Goal: Task Accomplishment & Management: Manage account settings

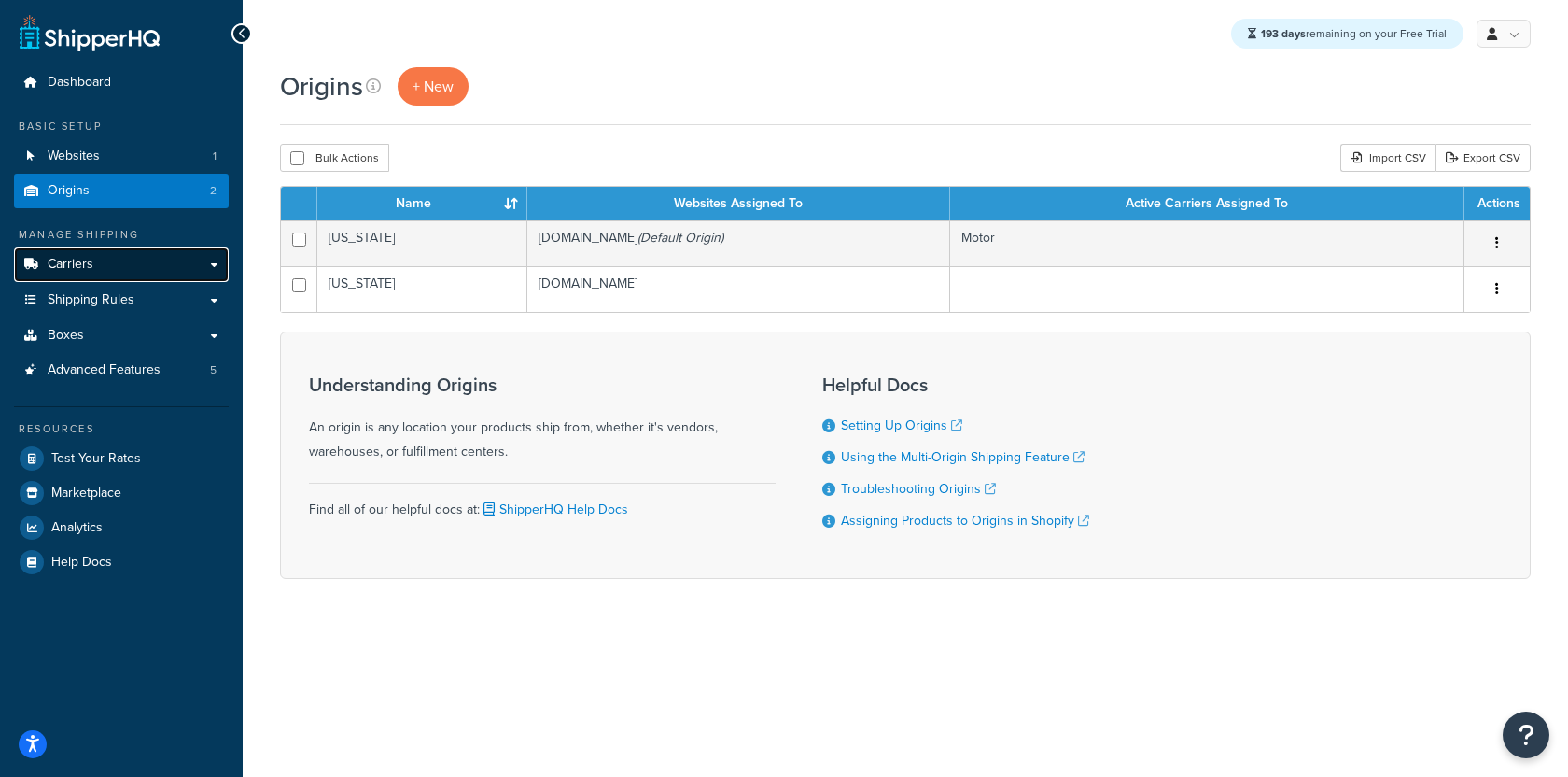
click at [121, 264] on link "Carriers" at bounding box center [121, 264] width 214 height 35
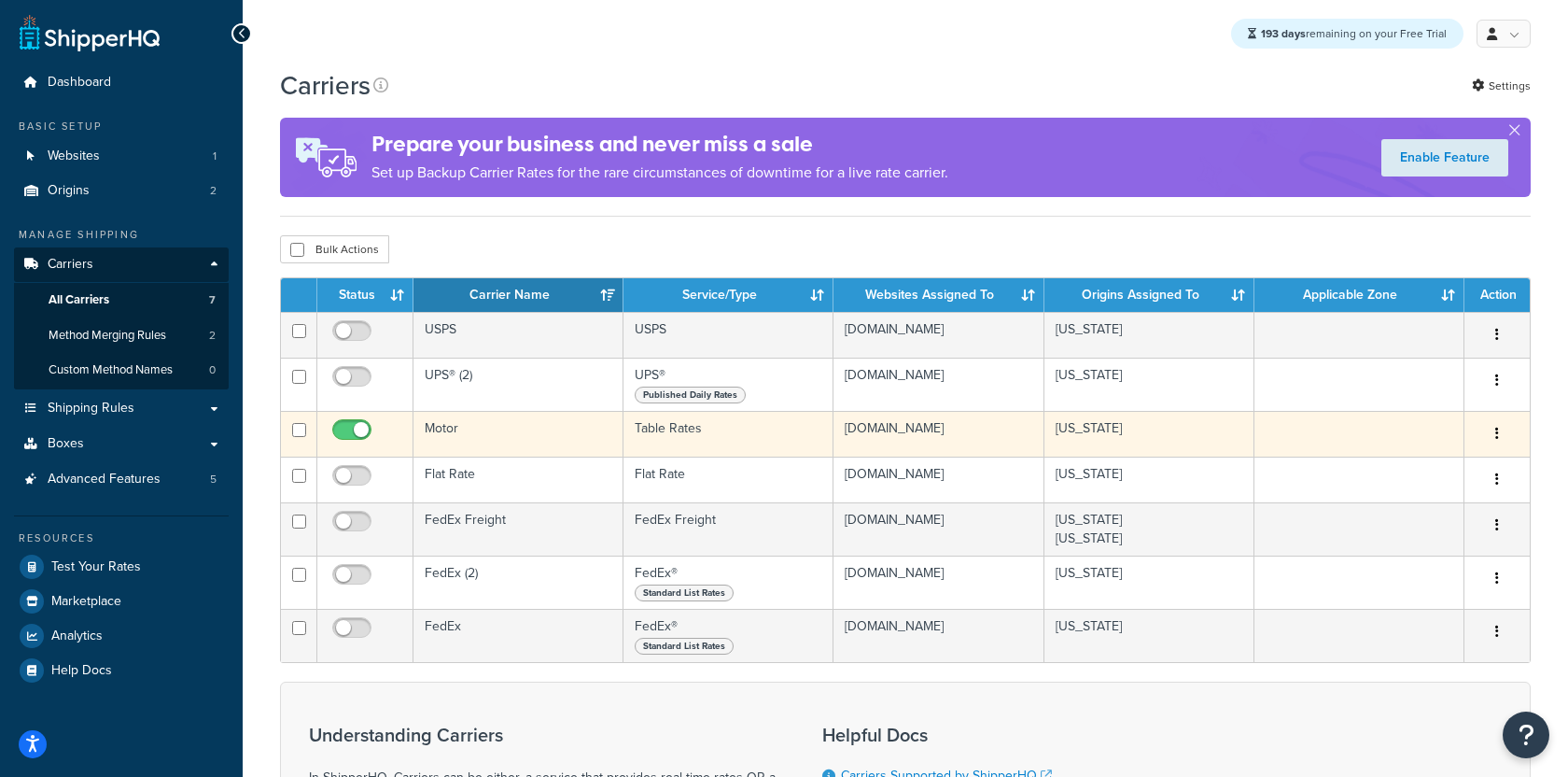
click at [343, 430] on input "checkbox" at bounding box center [353, 434] width 51 height 23
checkbox input "false"
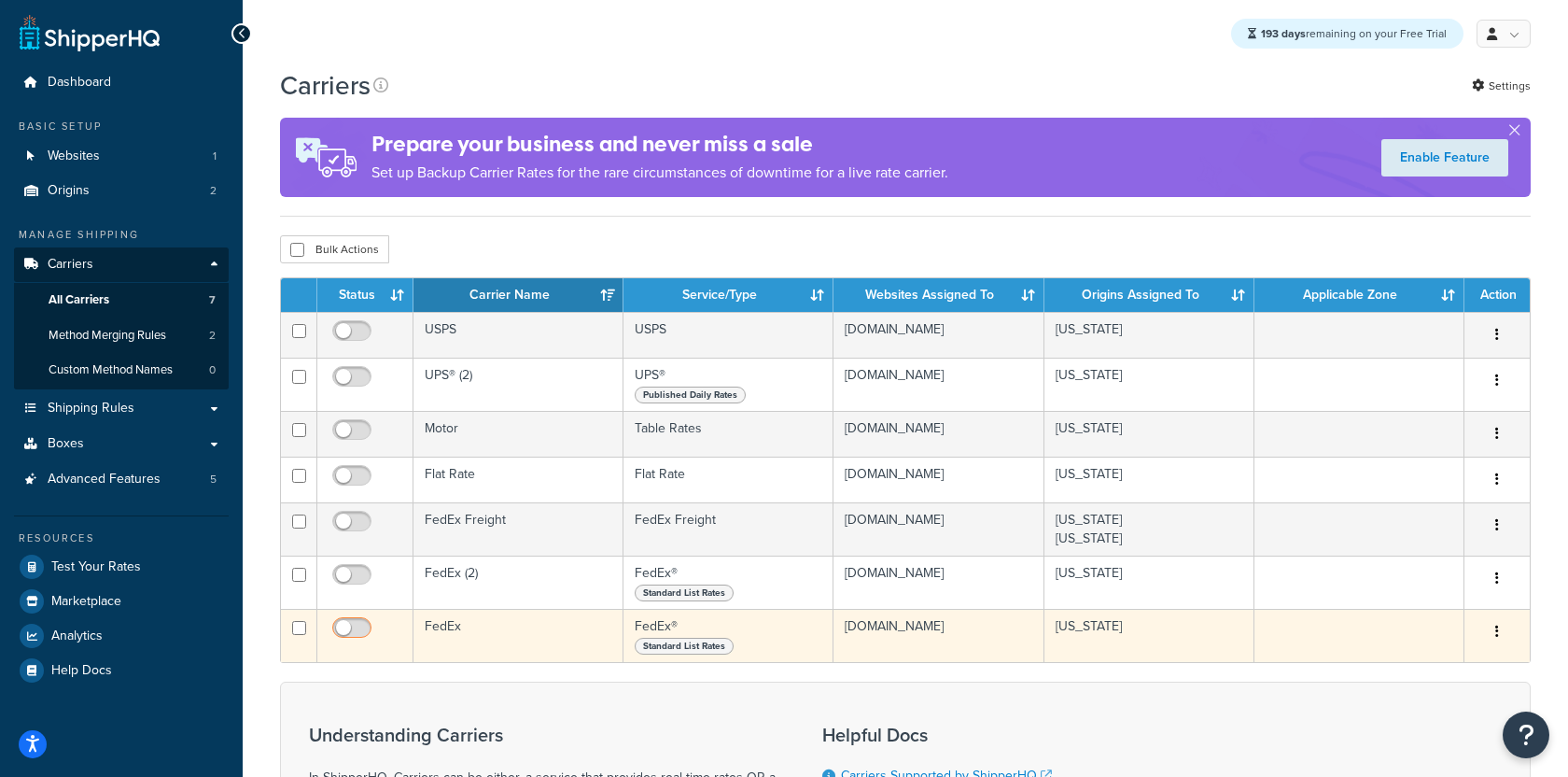
click at [356, 636] on input "checkbox" at bounding box center [353, 631] width 51 height 23
checkbox input "true"
click at [531, 659] on td "FedEx" at bounding box center [519, 634] width 210 height 53
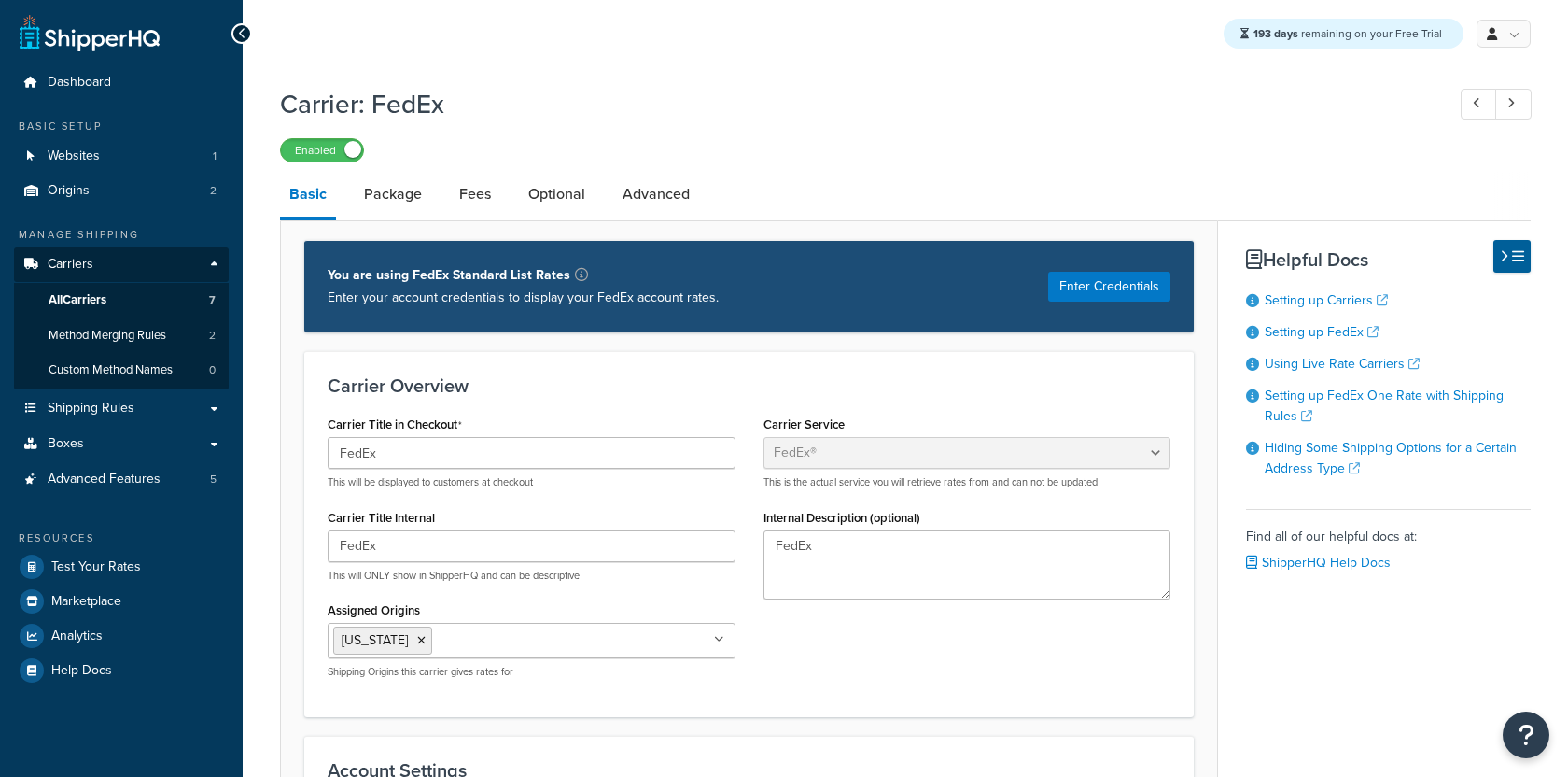
select select "fedEx"
select select "REGULAR_PICKUP"
select select "YOUR_PACKAGING"
click at [552, 209] on link "Optional" at bounding box center [557, 194] width 76 height 45
select select "business"
